Goal: Information Seeking & Learning: Learn about a topic

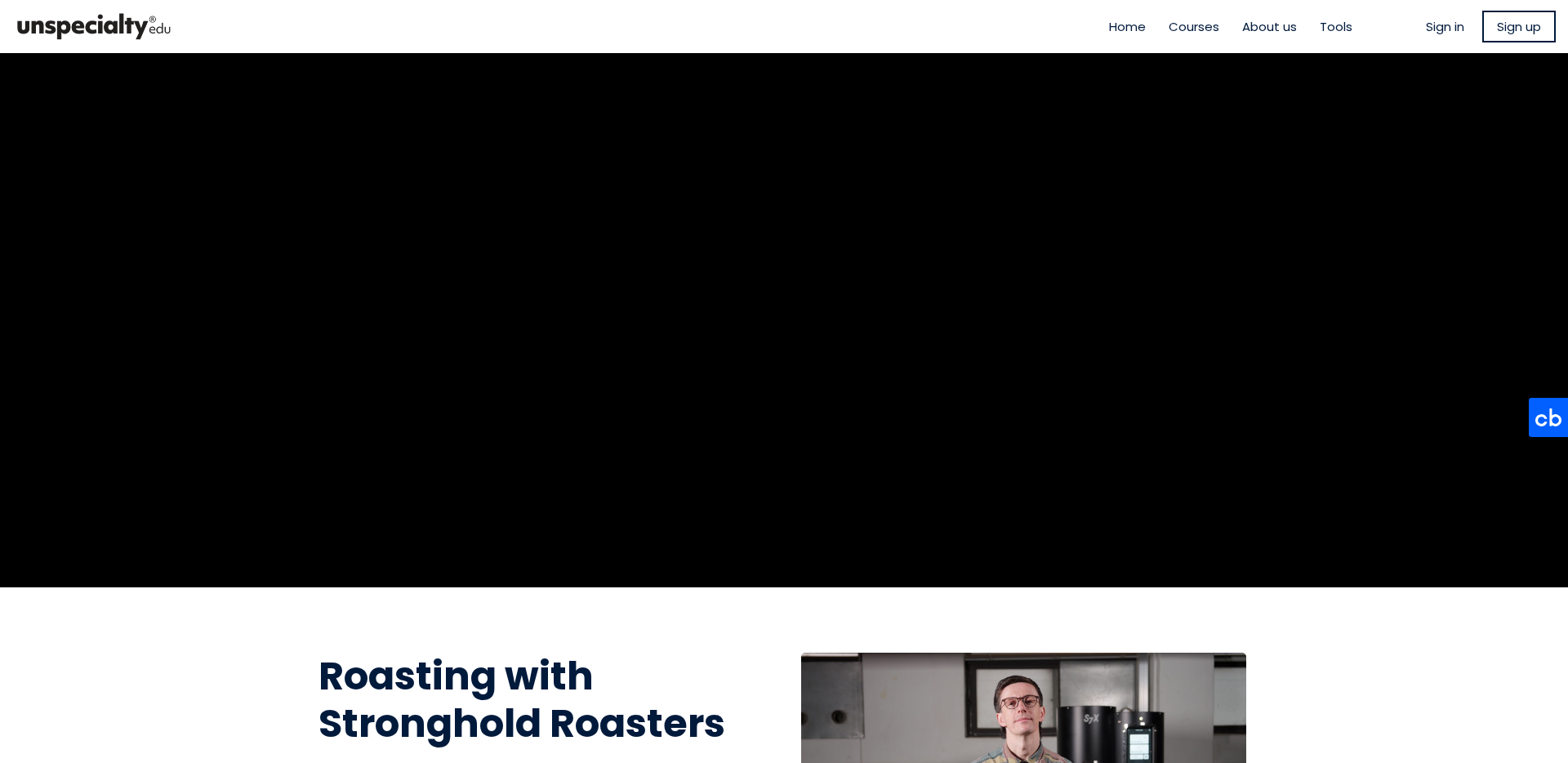
click at [1431, 36] on ul "Sign in Sign up" at bounding box center [1491, 26] width 130 height 32
click at [1431, 27] on span "Sign in" at bounding box center [1445, 26] width 38 height 19
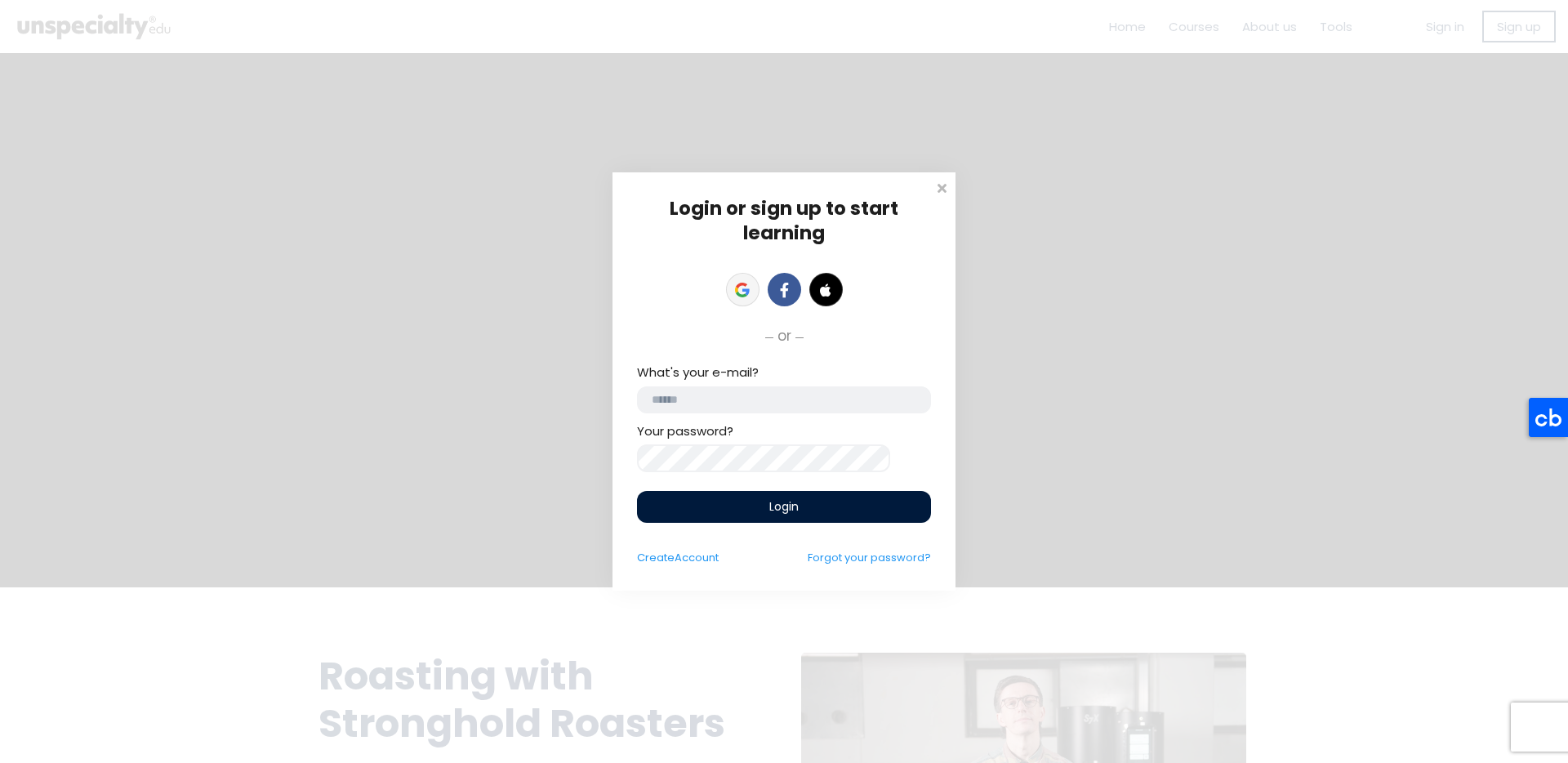
click at [753, 280] on link at bounding box center [743, 290] width 33 height 33
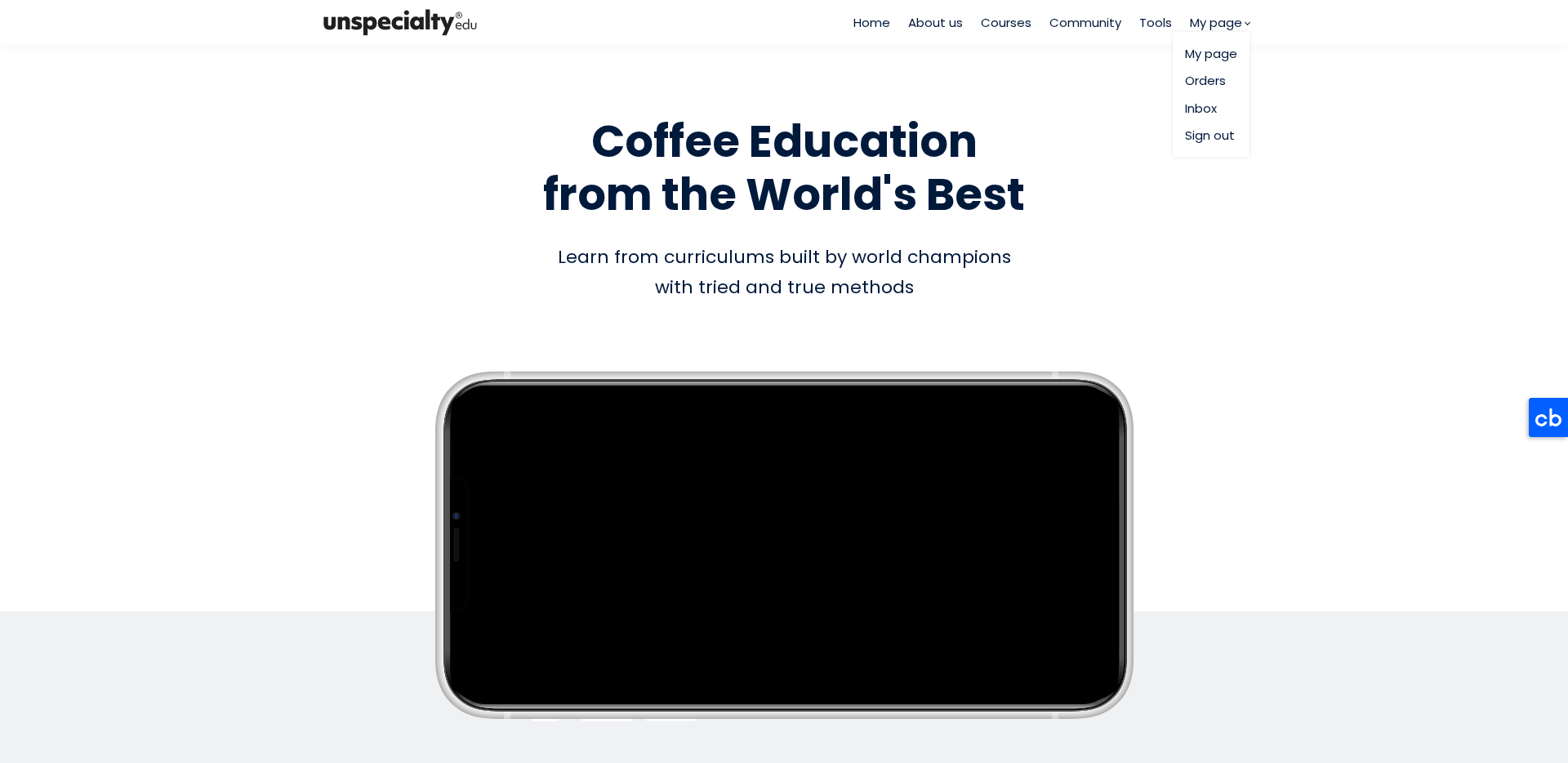
click at [1203, 77] on link "Orders" at bounding box center [1211, 81] width 52 height 19
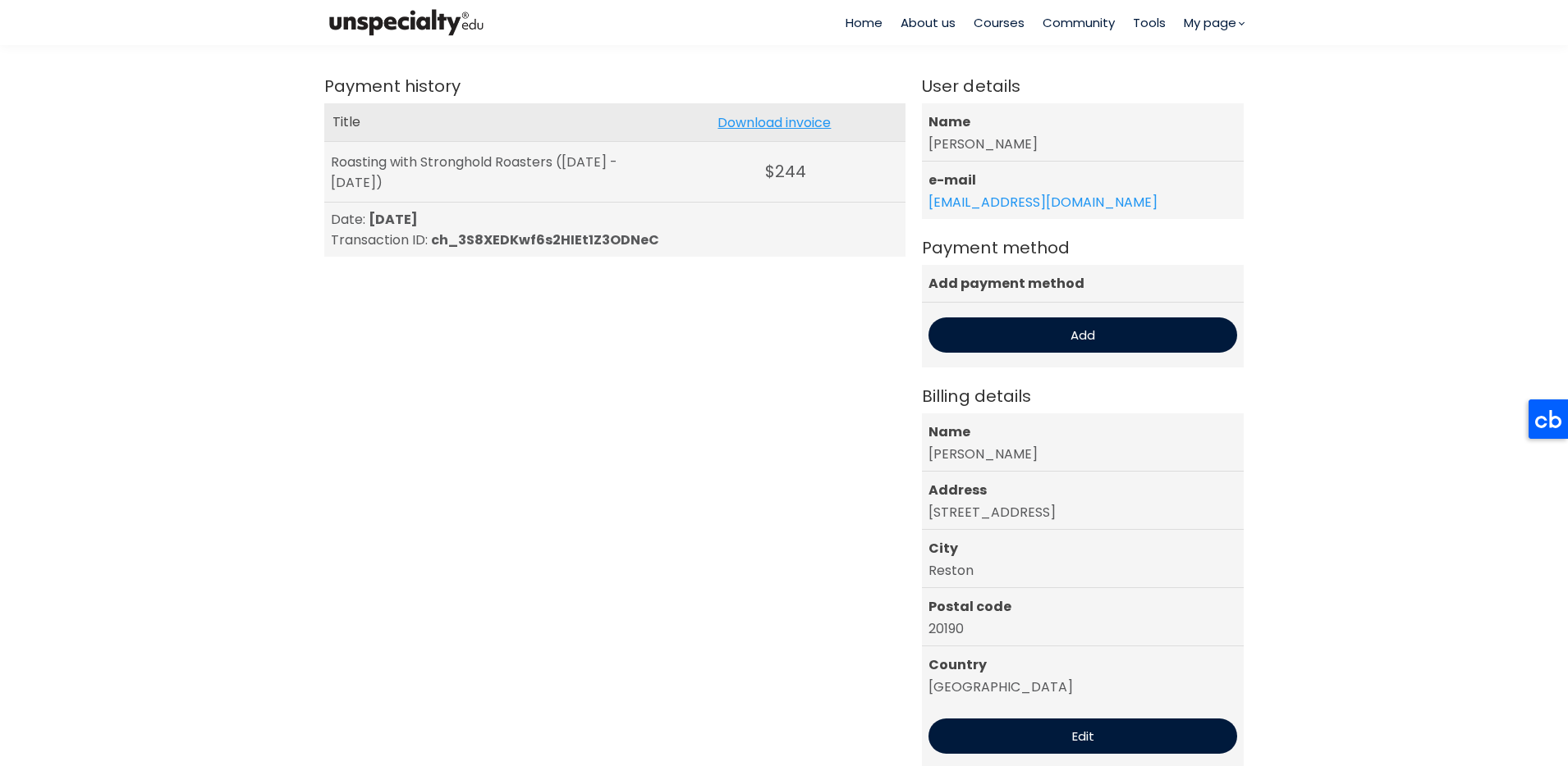
click at [752, 125] on link "Download invoice" at bounding box center [773, 123] width 113 height 21
click at [986, 24] on span "Courses" at bounding box center [998, 22] width 51 height 19
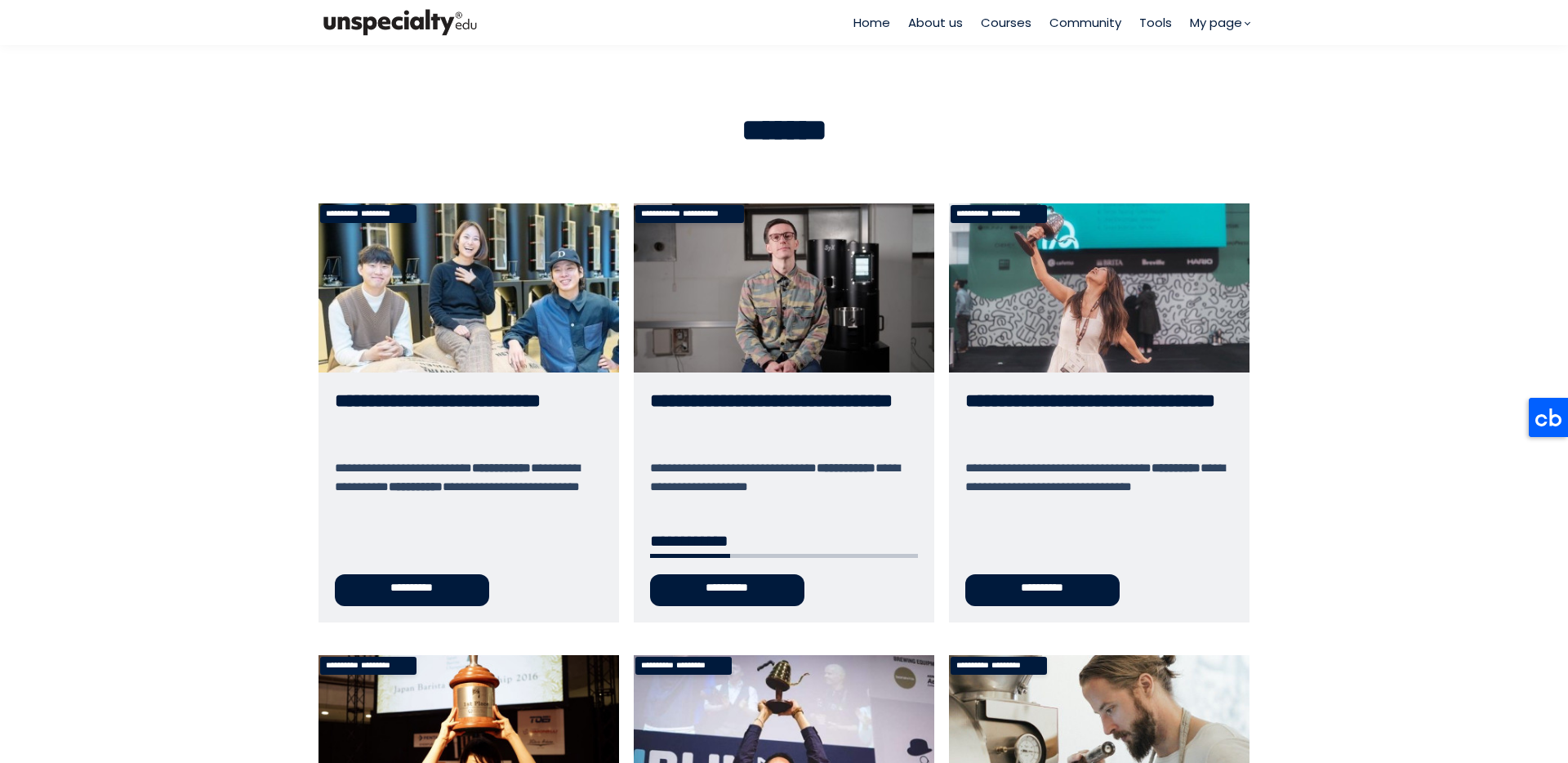
click at [1139, 20] on span "Tools" at bounding box center [1155, 22] width 32 height 19
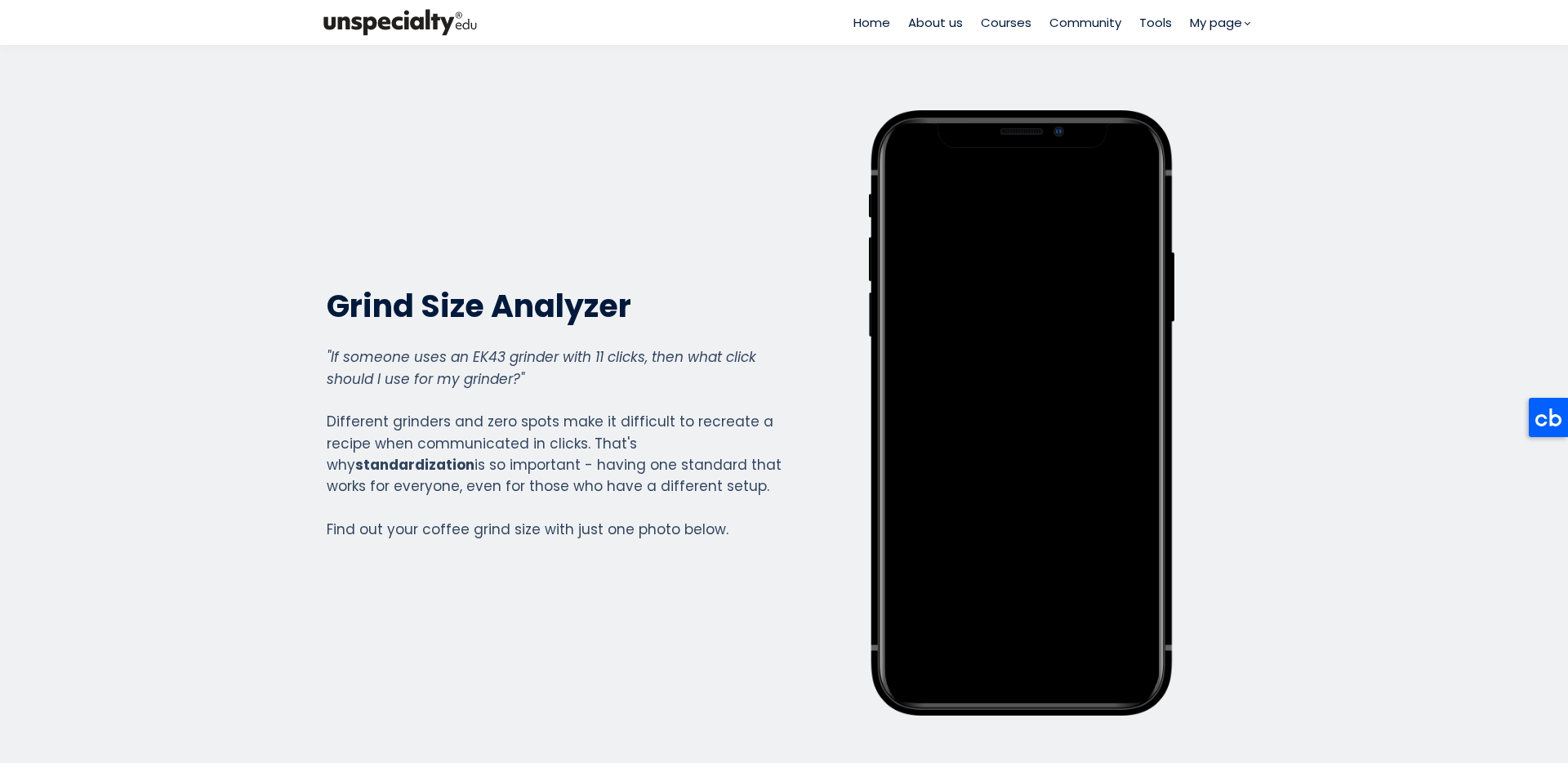
click at [1001, 39] on div "Home About us Courses Community Tools My page" at bounding box center [1043, 22] width 413 height 45
click at [1003, 29] on span "Courses" at bounding box center [1006, 22] width 51 height 19
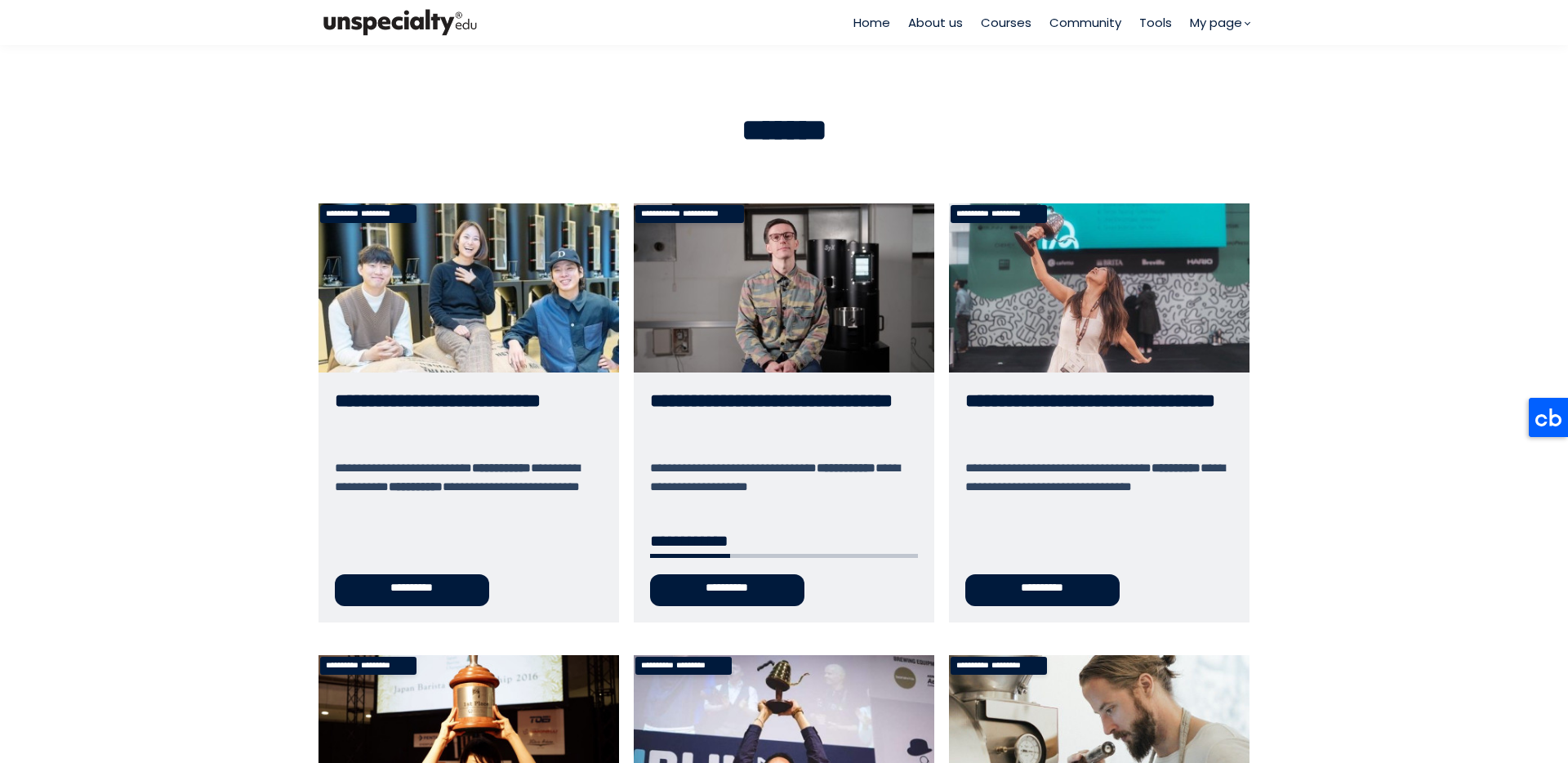
click at [786, 421] on link "**********" at bounding box center [784, 413] width 301 height 420
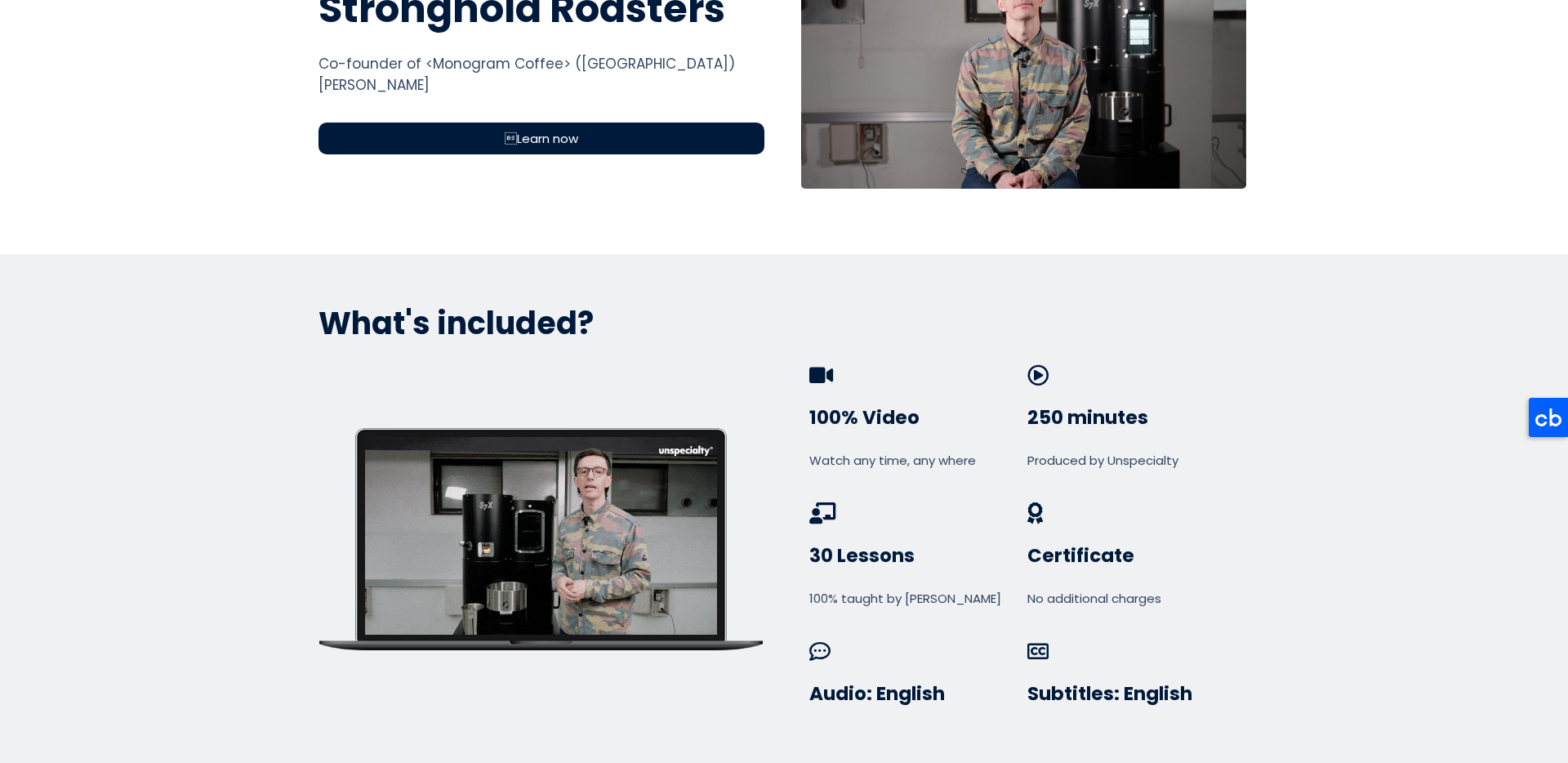
scroll to position [707, 0]
click at [578, 147] on div "Learn now" at bounding box center [541, 138] width 446 height 32
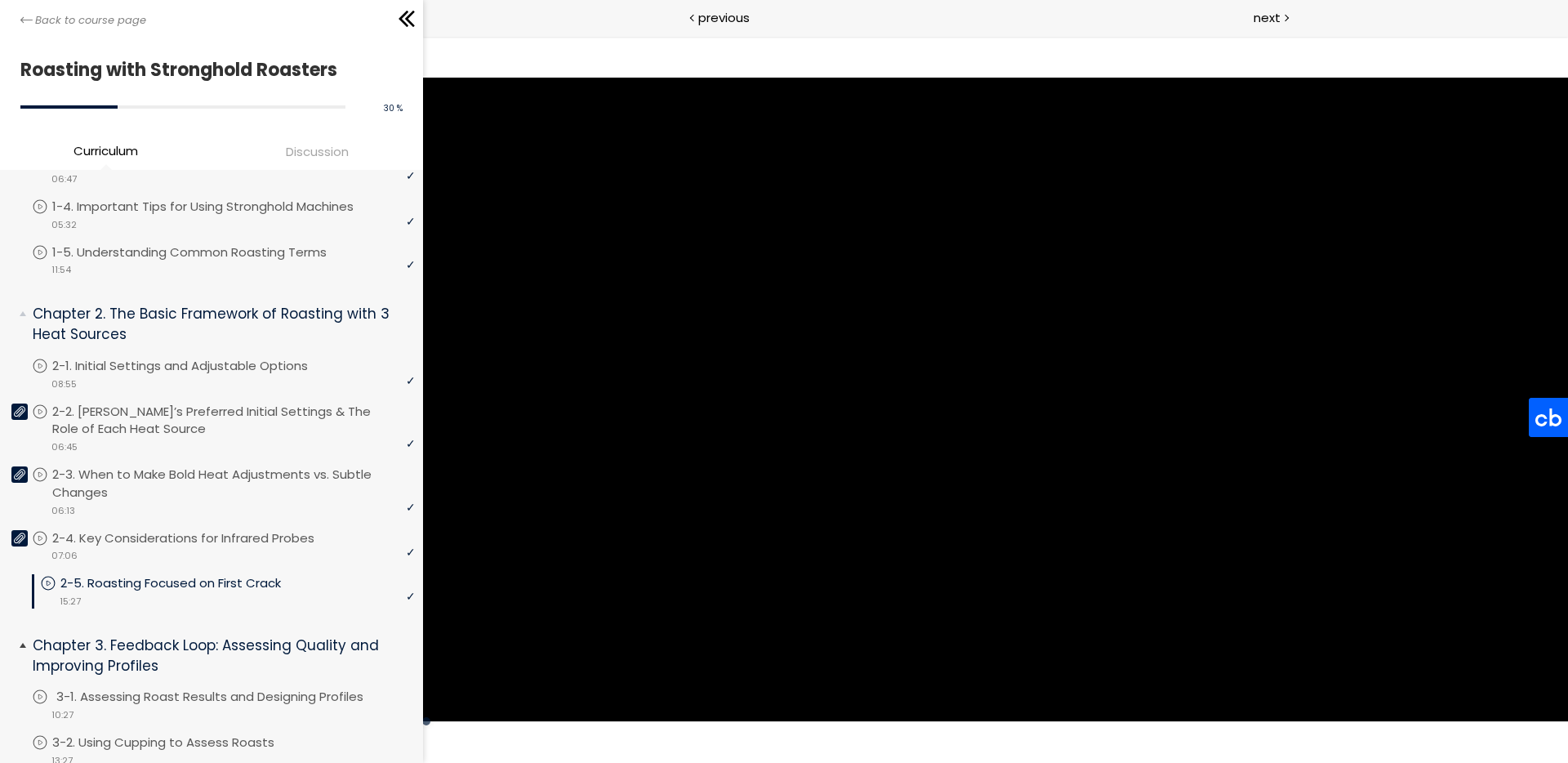
scroll to position [543, 0]
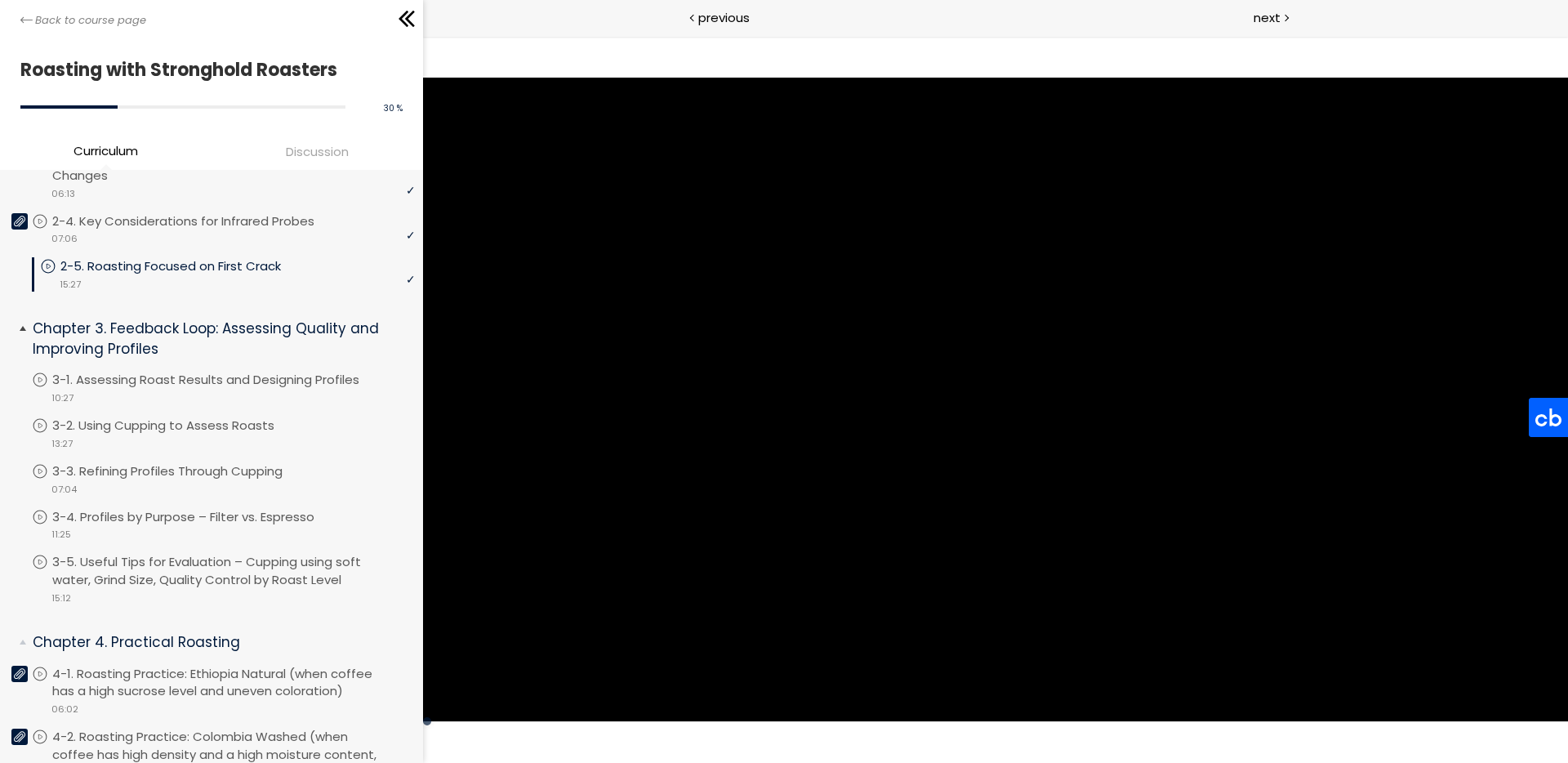
click at [170, 343] on p "Chapter 3. Feedback Loop: Assessing Quality and Improving Profiles" at bounding box center [217, 338] width 370 height 40
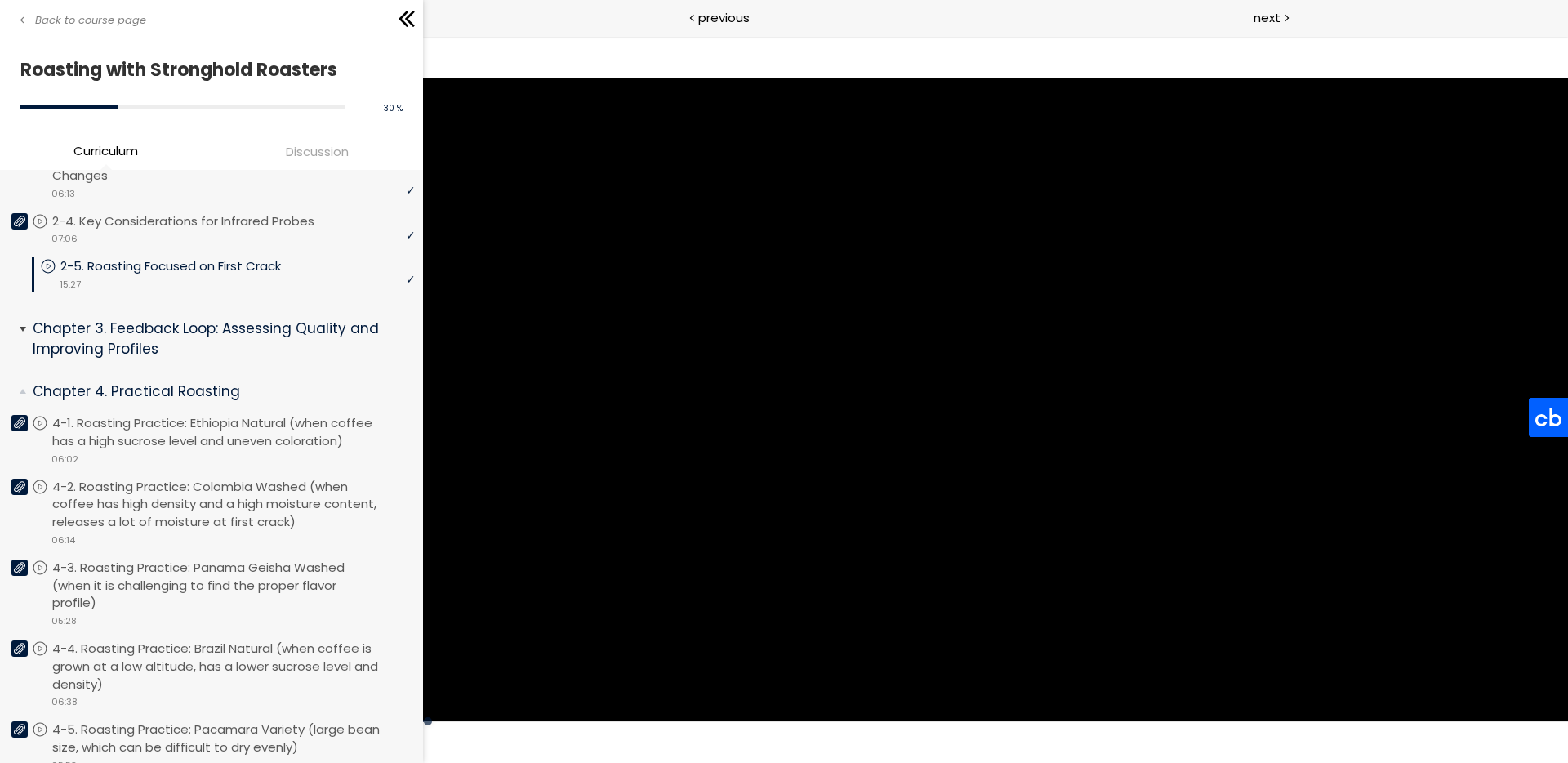
click at [172, 343] on p "Chapter 3. Feedback Loop: Assessing Quality and Improving Profiles" at bounding box center [217, 338] width 370 height 40
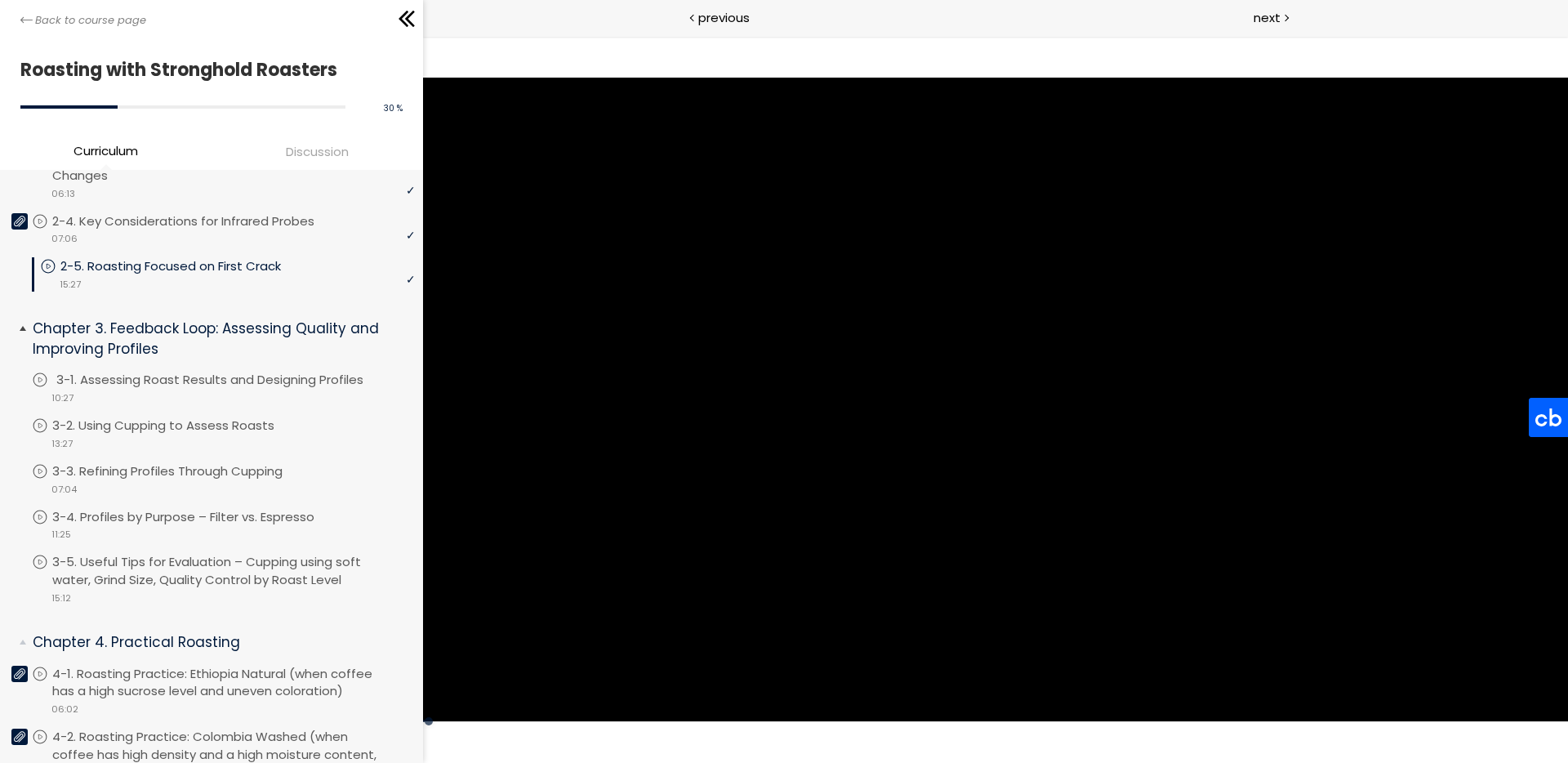
click at [167, 371] on p "3-1. Assessing Roast Results and Designing Profiles" at bounding box center [226, 380] width 340 height 18
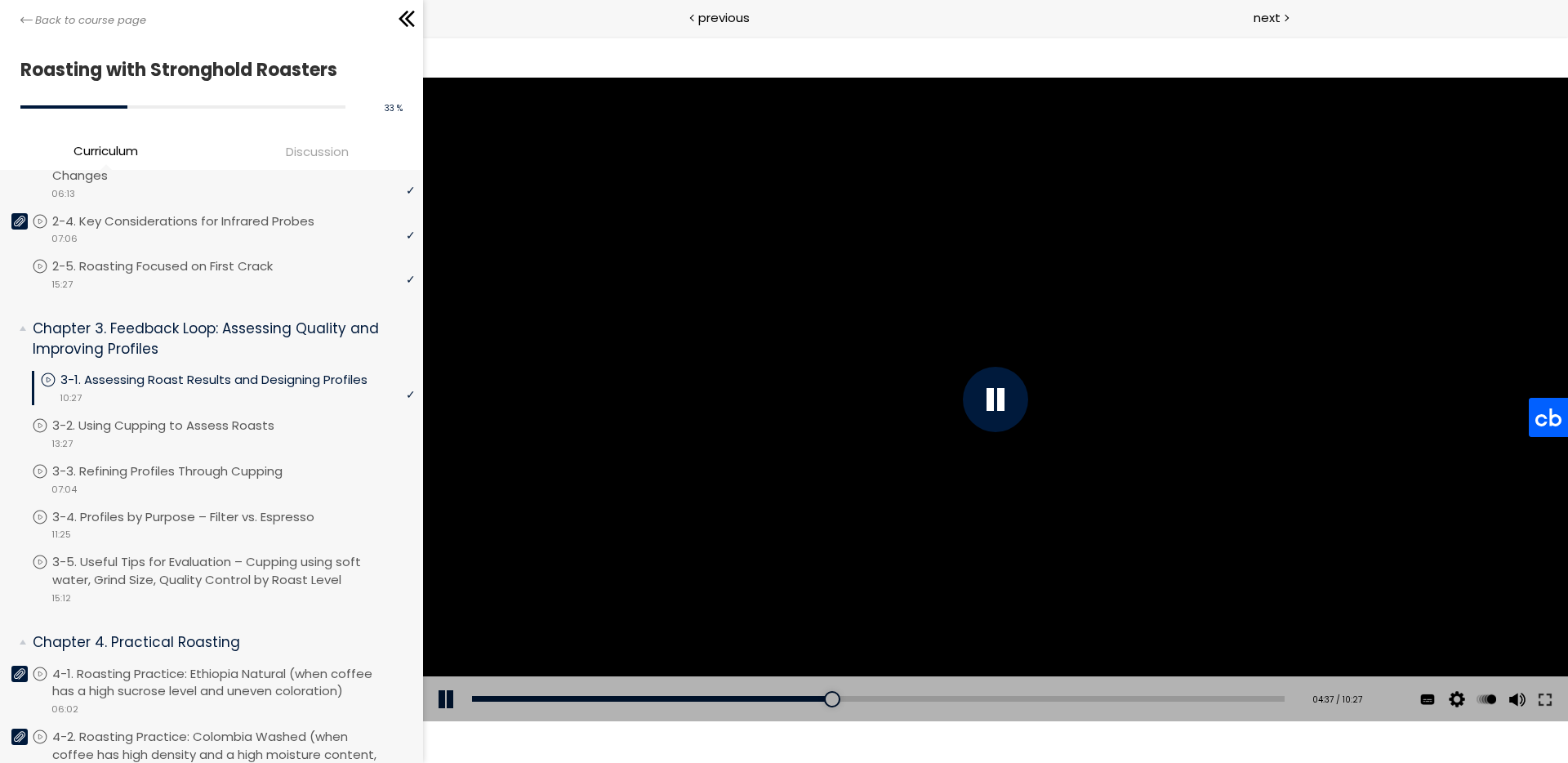
click at [970, 419] on div at bounding box center [996, 399] width 65 height 65
